Goal: Navigation & Orientation: Find specific page/section

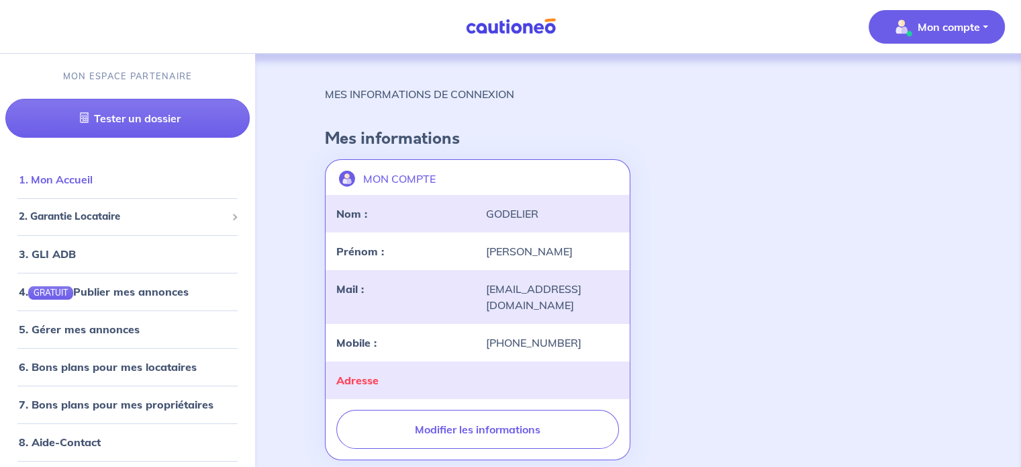
click at [68, 182] on link "1. Mon Accueil" at bounding box center [56, 179] width 74 height 13
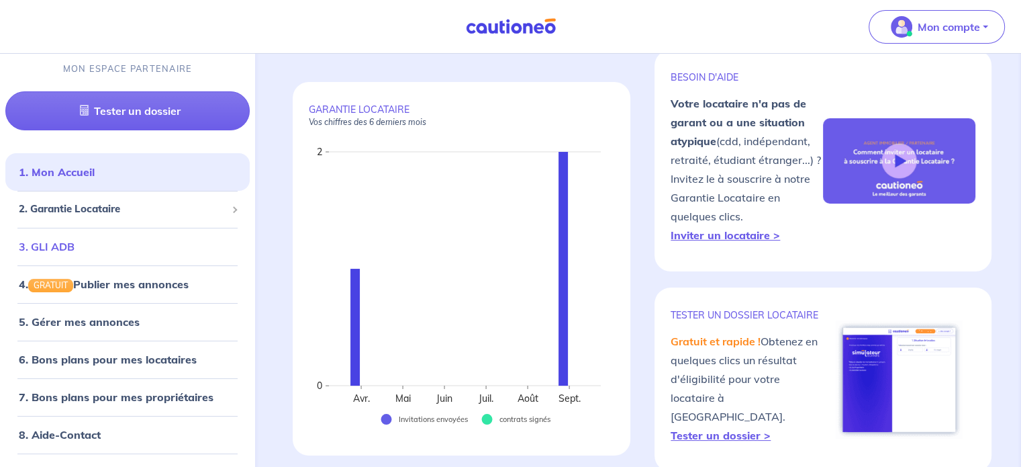
scroll to position [67, 0]
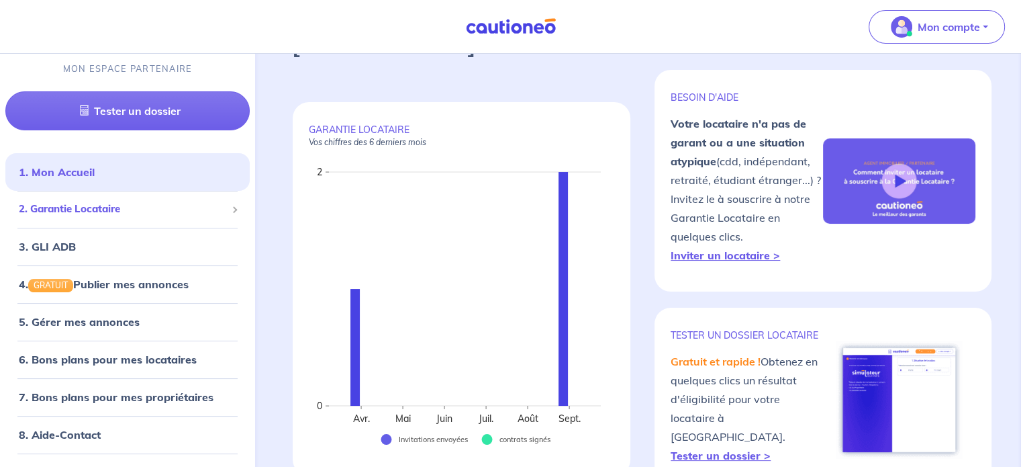
click at [114, 207] on span "2. Garantie Locataire" at bounding box center [122, 209] width 207 height 15
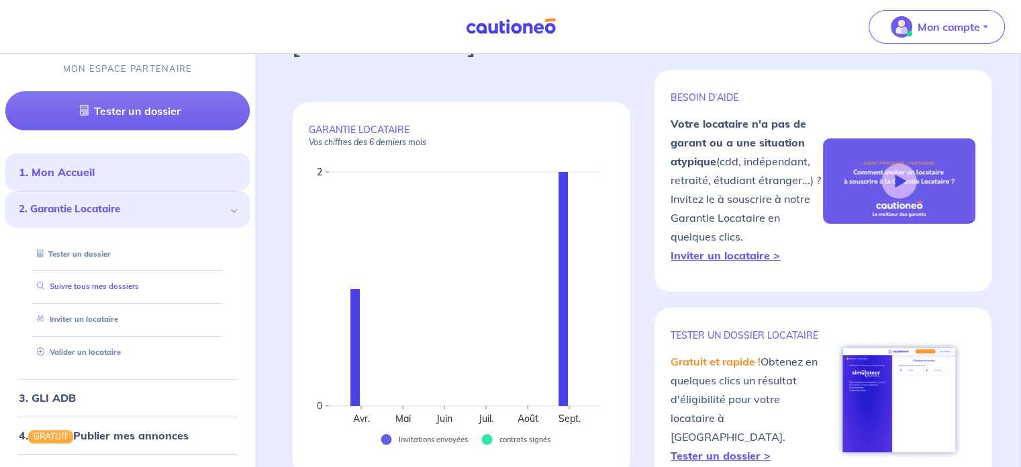
click at [118, 288] on link "Suivre tous mes dossiers" at bounding box center [85, 286] width 107 height 9
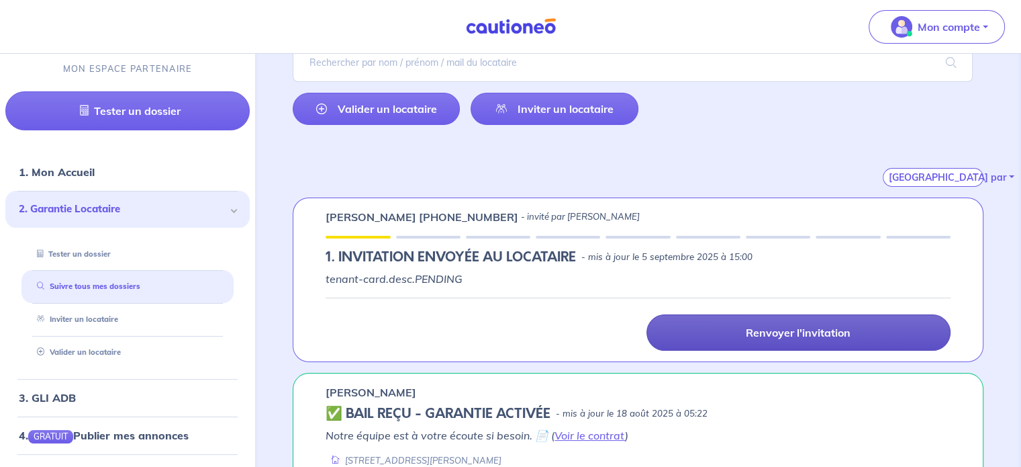
scroll to position [201, 0]
